Goal: Task Accomplishment & Management: Use online tool/utility

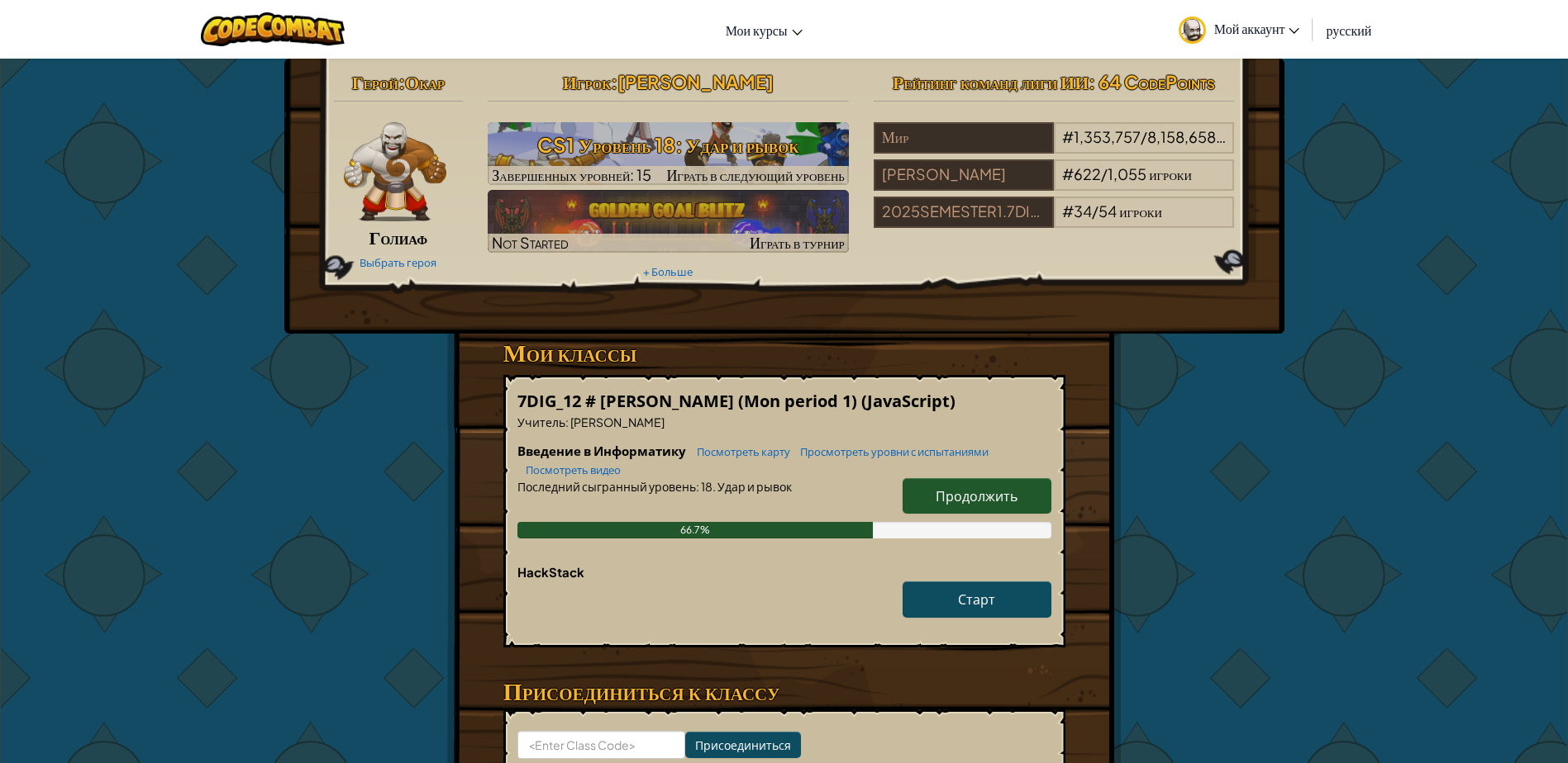
click at [1337, 29] on span "русский" at bounding box center [1348, 30] width 46 height 17
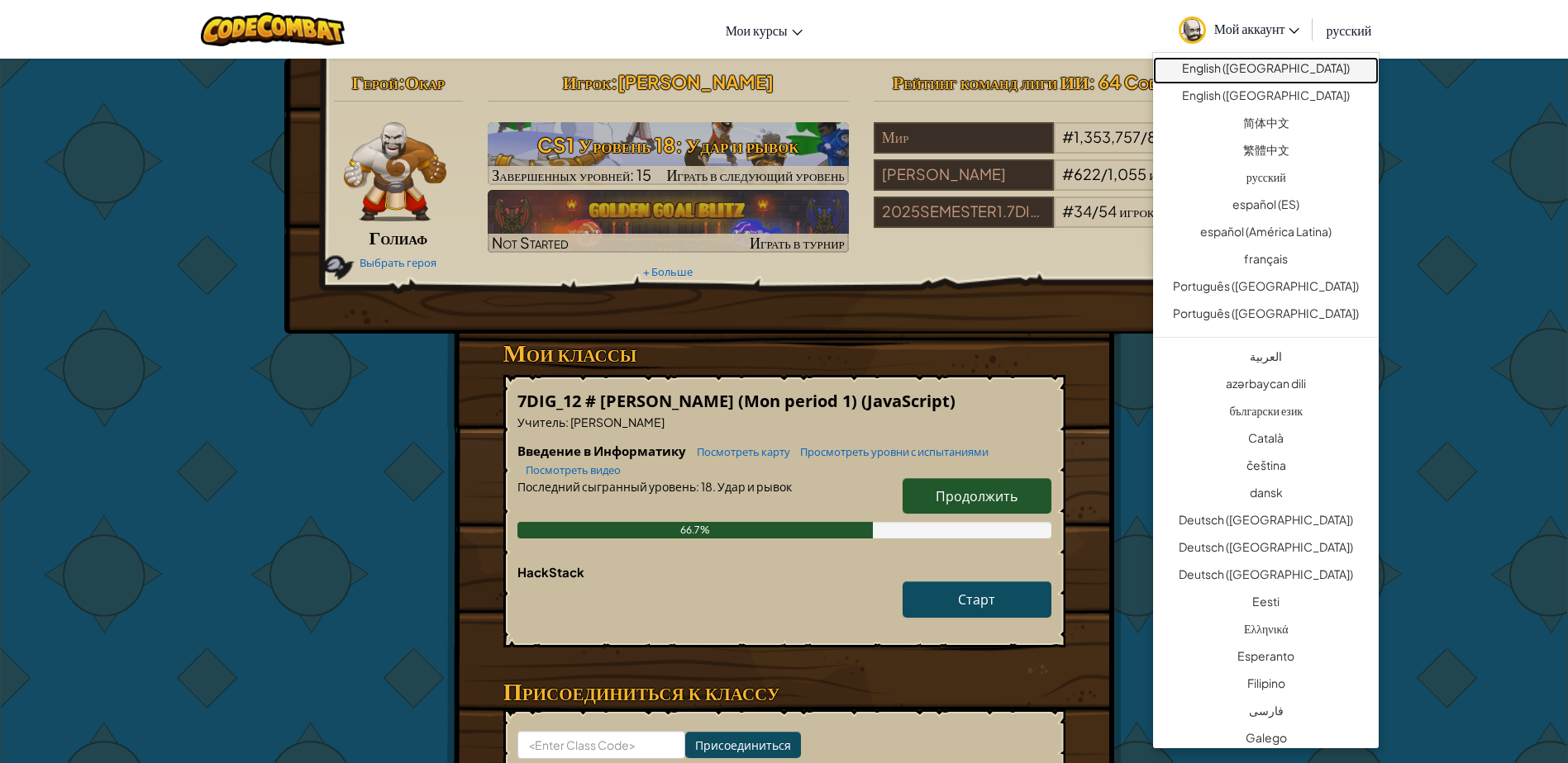
click at [1329, 69] on link "English ([GEOGRAPHIC_DATA])" at bounding box center [1266, 71] width 226 height 27
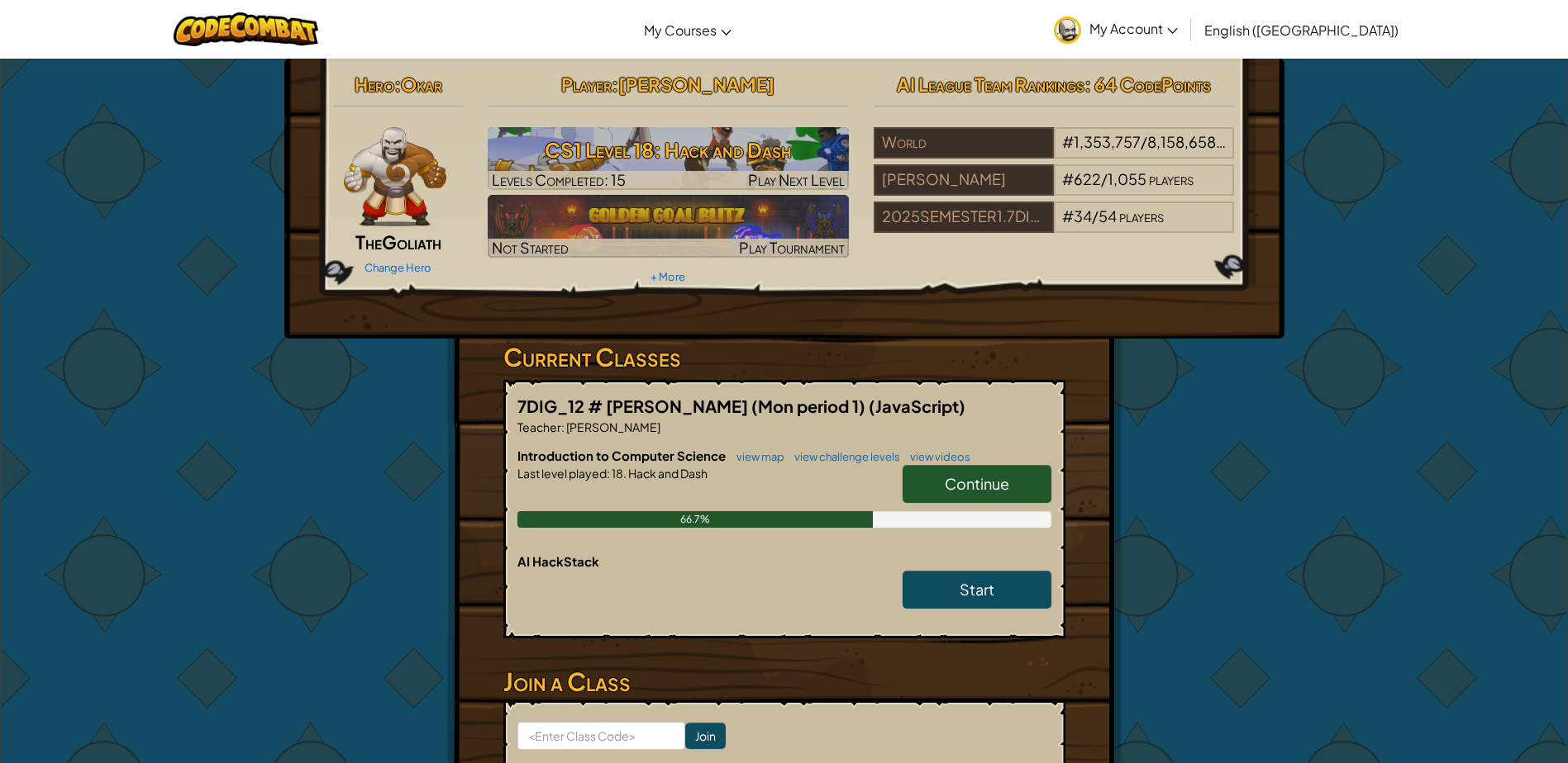
click at [984, 469] on link "Continue" at bounding box center [977, 484] width 149 height 38
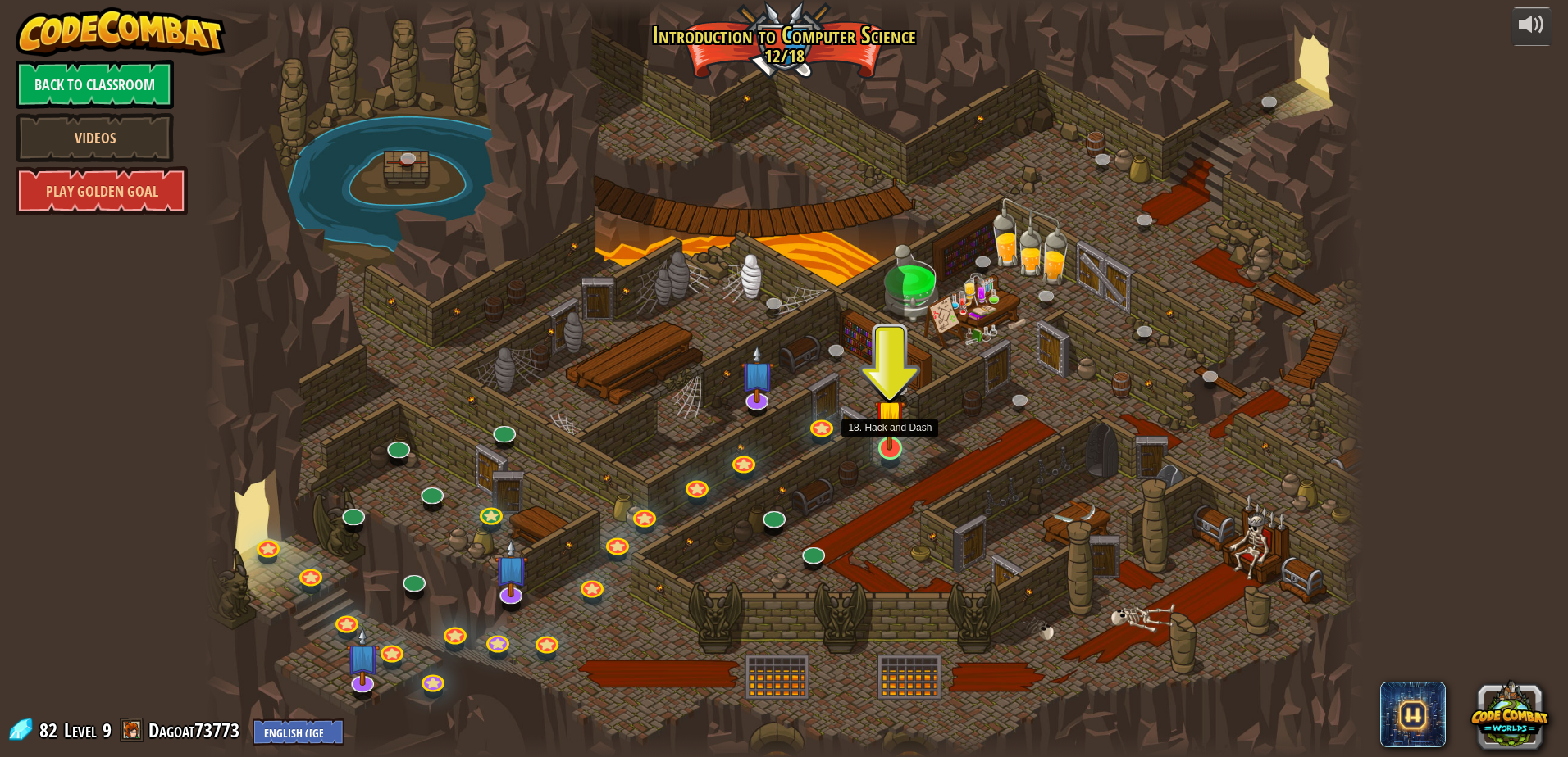
click at [886, 444] on img at bounding box center [889, 415] width 31 height 71
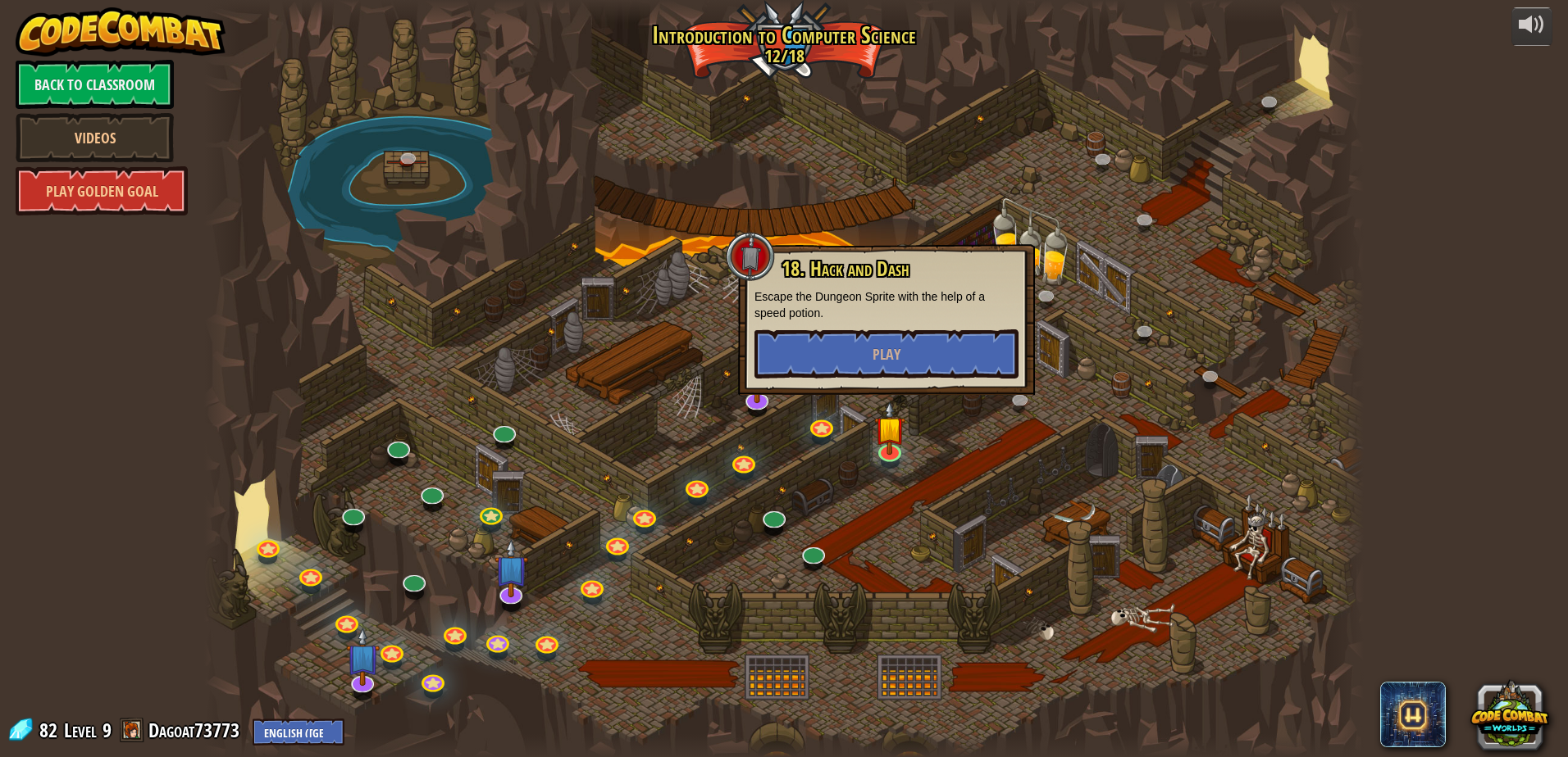
drag, startPoint x: 916, startPoint y: 400, endPoint x: 923, endPoint y: 383, distance: 18.4
click at [922, 385] on div "25. Kithgard Gates (Locked) Escape the Kithgard dungeons, and don't let the gua…" at bounding box center [784, 378] width 1159 height 757
click at [940, 328] on div "18. Hack and Dash Escape the Dungeon Sprite with the help of a speed potion. Pl…" at bounding box center [886, 319] width 264 height 121
click at [931, 349] on button "Play" at bounding box center [886, 354] width 264 height 49
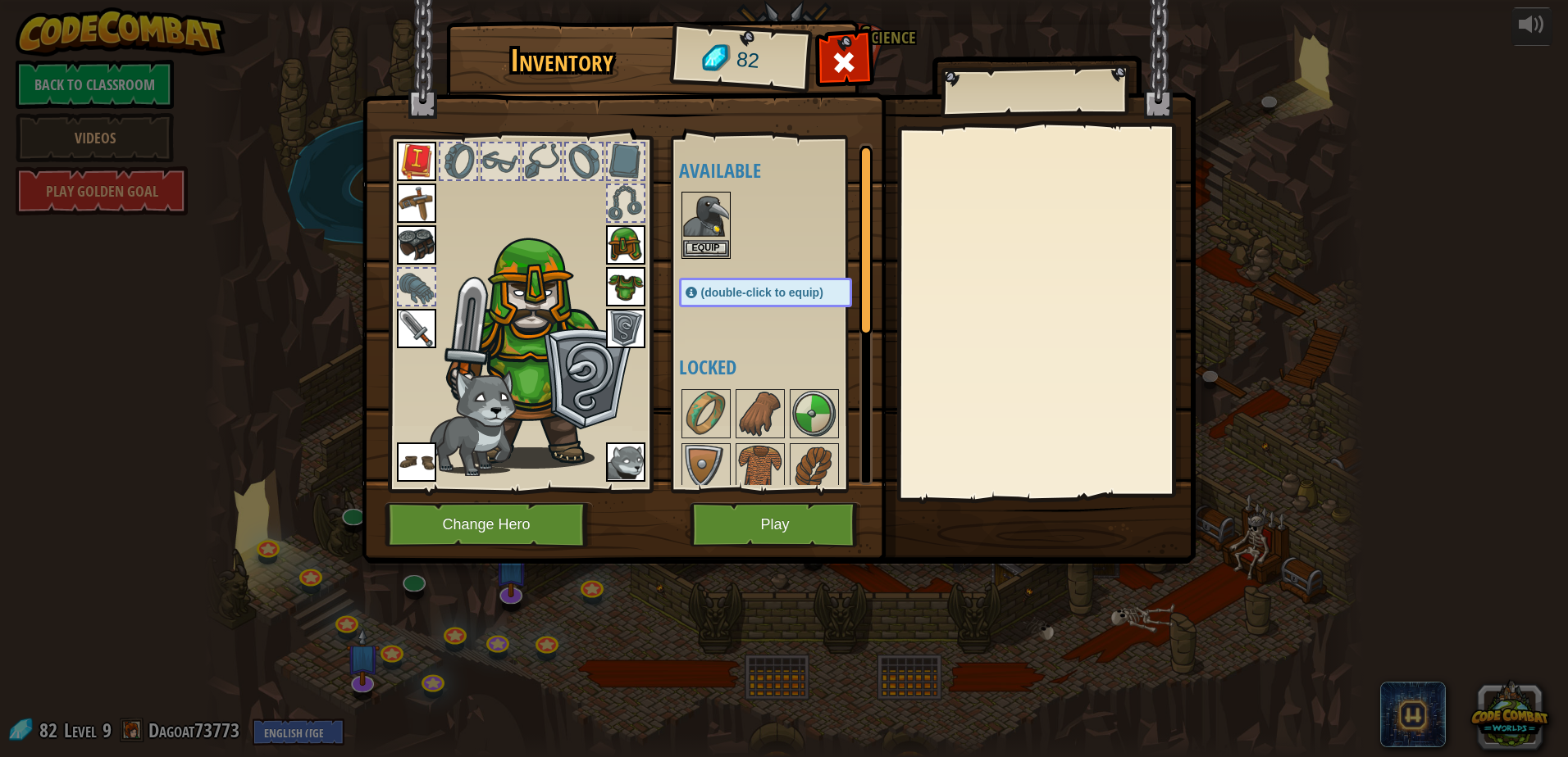
click at [624, 460] on img at bounding box center [626, 462] width 39 height 39
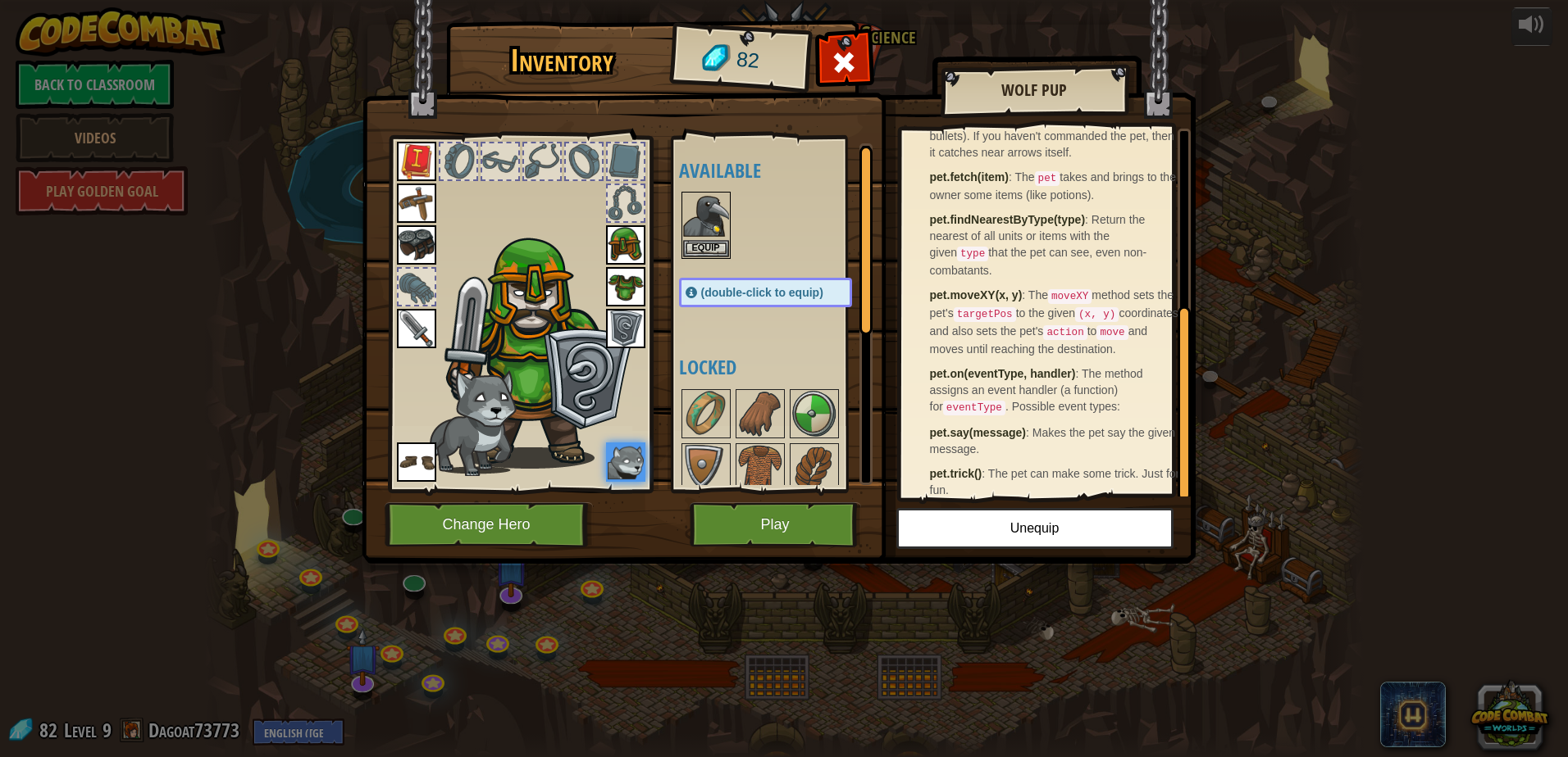
scroll to position [332, 0]
click at [641, 470] on img at bounding box center [626, 462] width 39 height 39
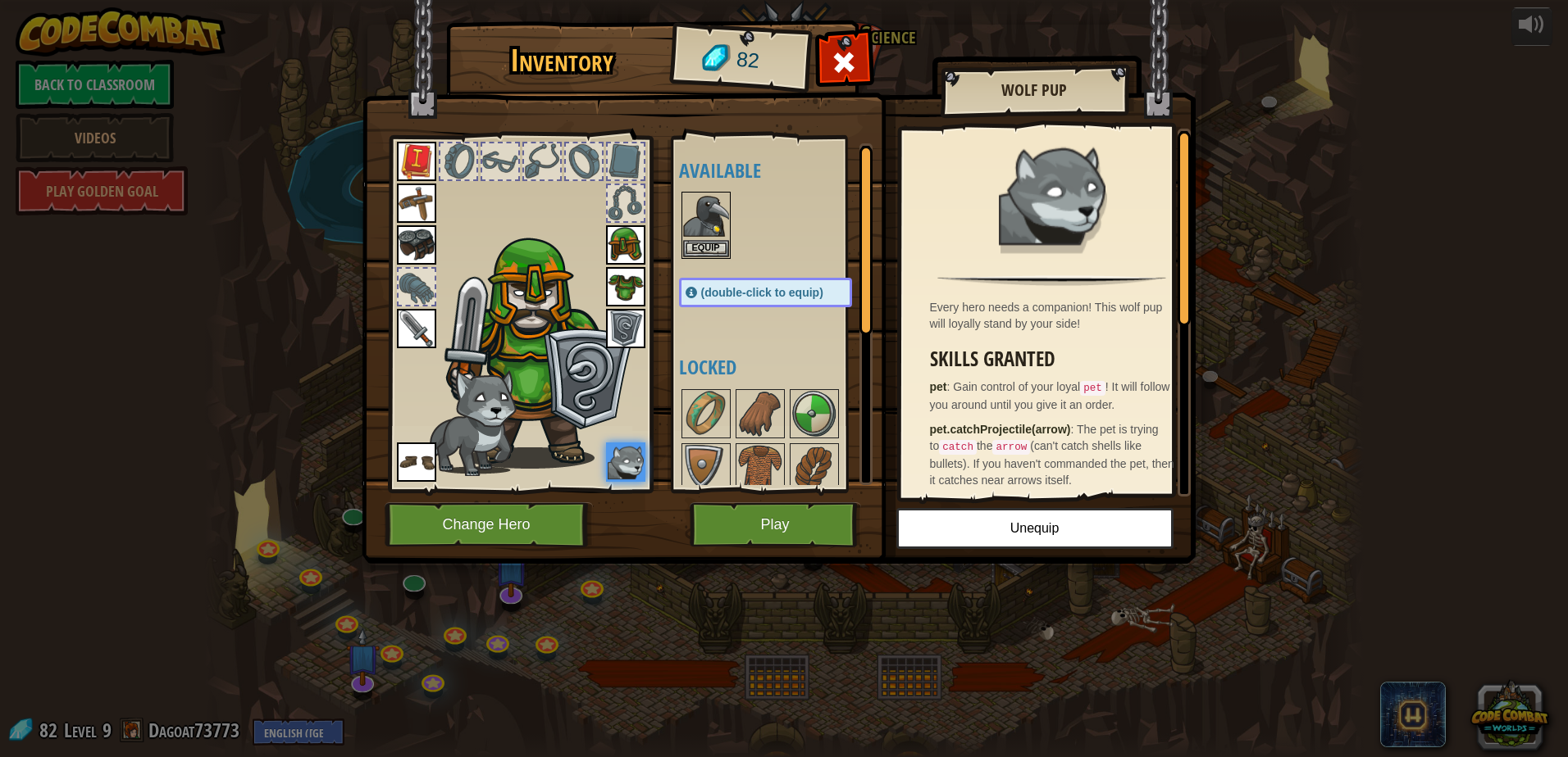
click at [590, 459] on img at bounding box center [539, 349] width 201 height 238
click at [756, 533] on button "Play" at bounding box center [775, 524] width 172 height 45
